Goal: Use online tool/utility: Utilize a website feature to perform a specific function

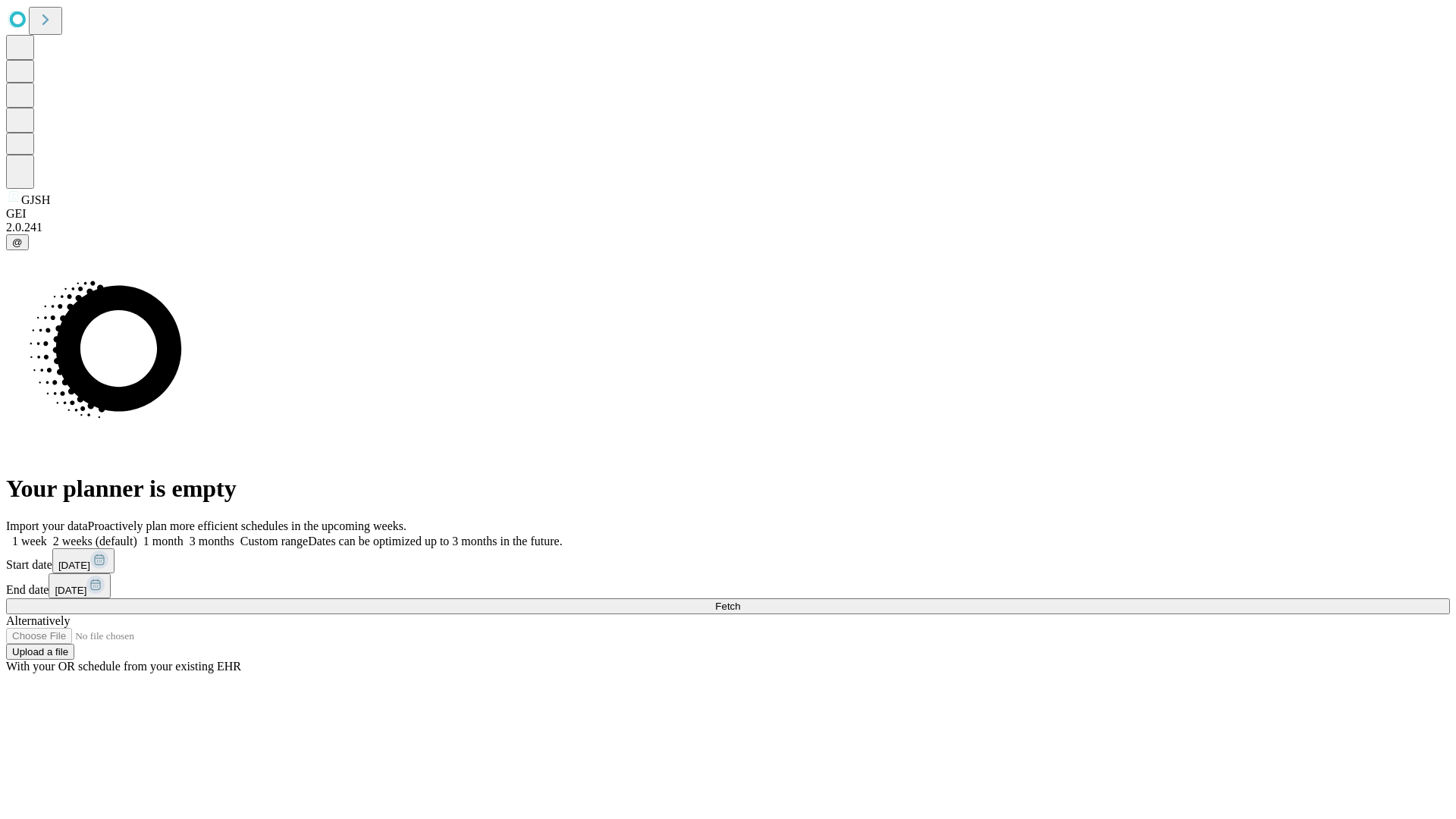
click at [740, 601] on span "Fetch" at bounding box center [728, 606] width 25 height 11
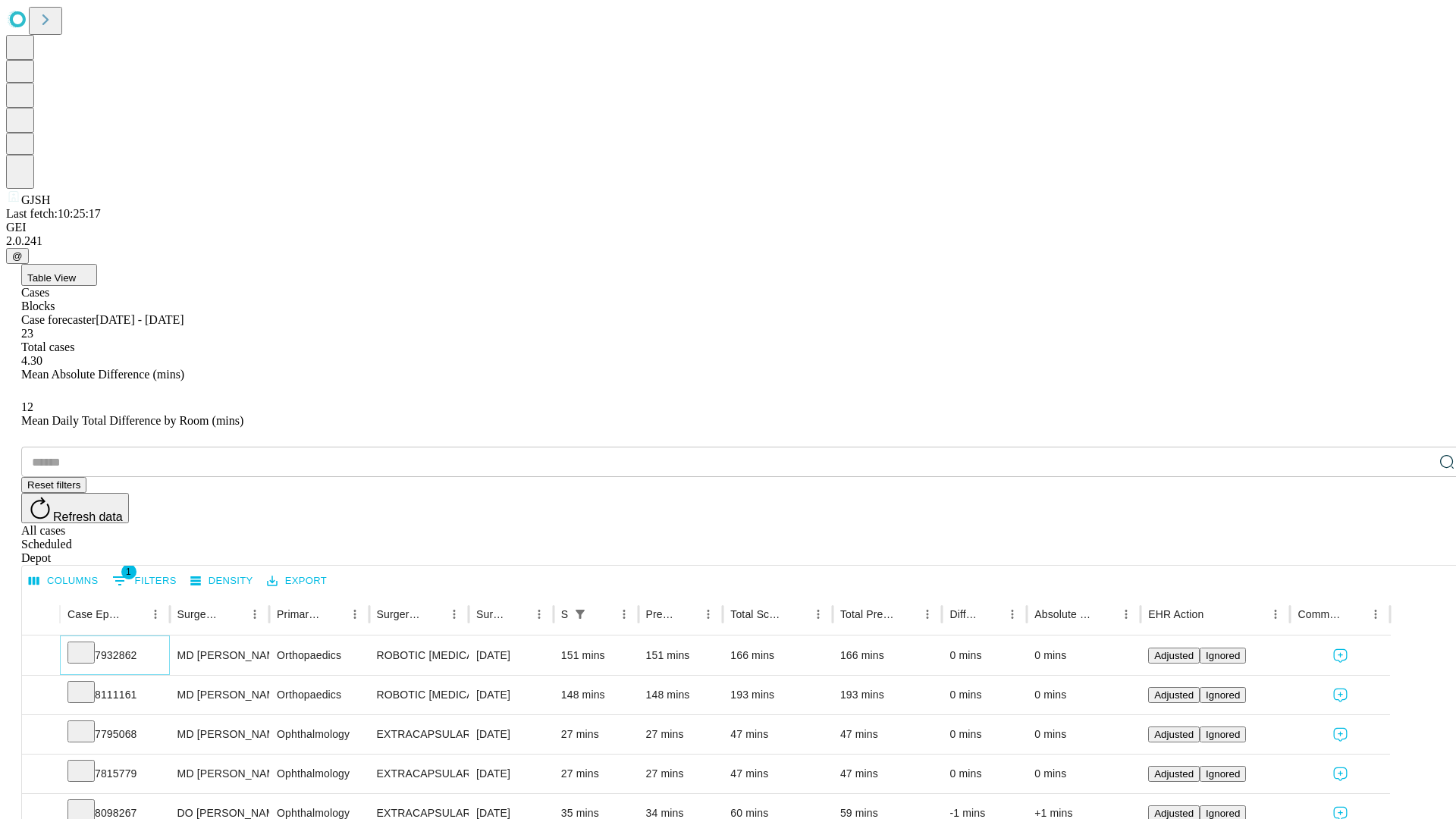
click at [88, 644] on icon at bounding box center [80, 651] width 15 height 15
